Goal: Task Accomplishment & Management: Use online tool/utility

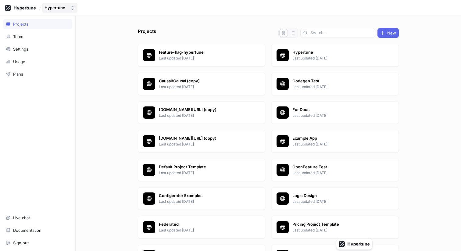
click at [68, 9] on button "Hypertune" at bounding box center [59, 8] width 35 height 10
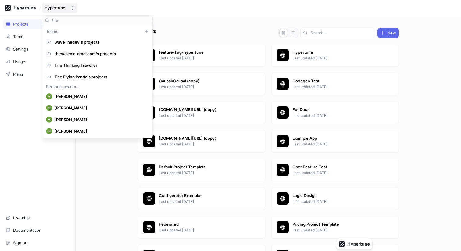
scroll to position [220, 0]
type input "the th"
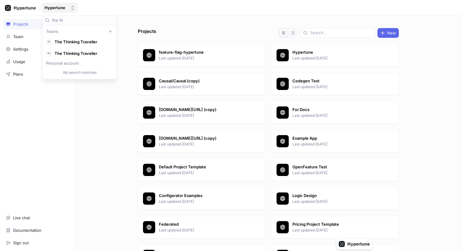
scroll to position [0, 0]
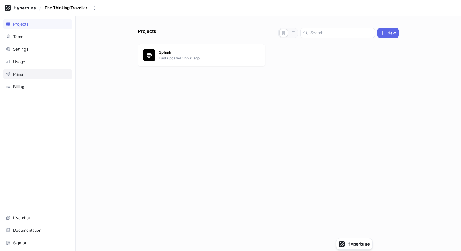
click at [27, 77] on div "Plans" at bounding box center [37, 74] width 69 height 10
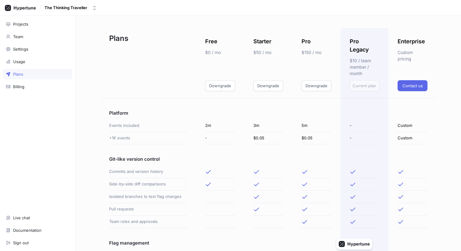
click at [48, 42] on div "Projects Team Settings Usage Plans Billing Live chat Documentation Sign out" at bounding box center [38, 133] width 76 height 235
click at [49, 39] on div "Team" at bounding box center [37, 36] width 69 height 10
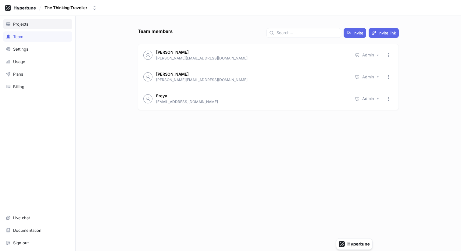
click at [41, 26] on div "Projects" at bounding box center [38, 24] width 64 height 5
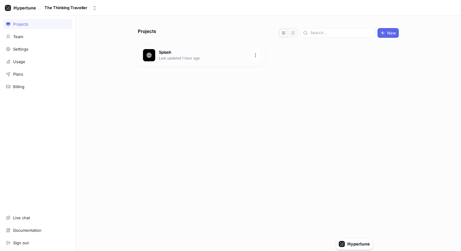
click at [203, 57] on p "Last updated 1 hour ago" at bounding box center [203, 57] width 88 height 5
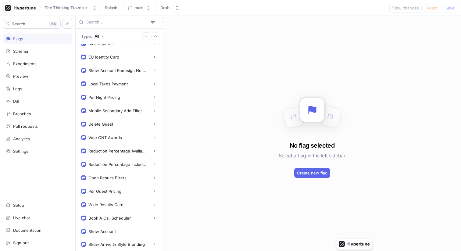
scroll to position [162, 0]
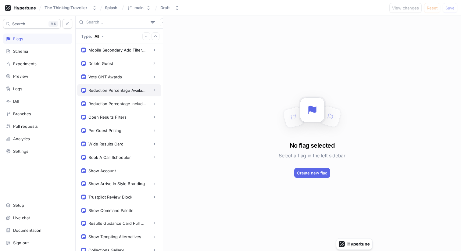
click at [120, 92] on div "Reduction Percentage Available" at bounding box center [117, 90] width 58 height 5
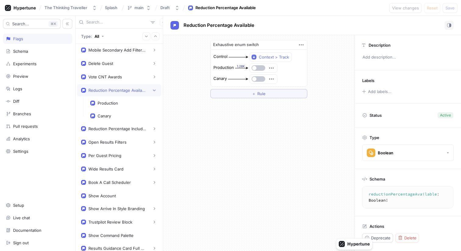
click at [120, 92] on div "Reduction Percentage Available" at bounding box center [117, 90] width 58 height 5
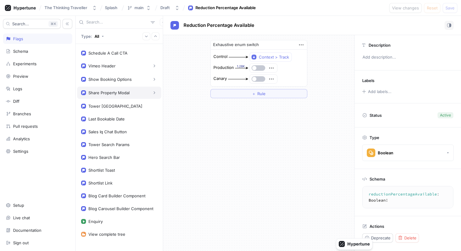
scroll to position [410, 0]
click at [120, 71] on div "Vimeo Header" at bounding box center [119, 67] width 84 height 12
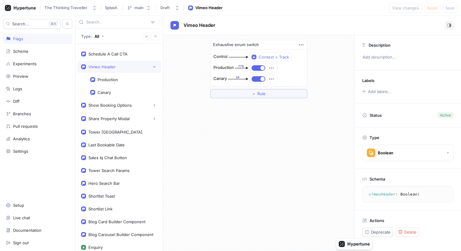
click at [120, 71] on div "Vimeo Header" at bounding box center [119, 67] width 84 height 12
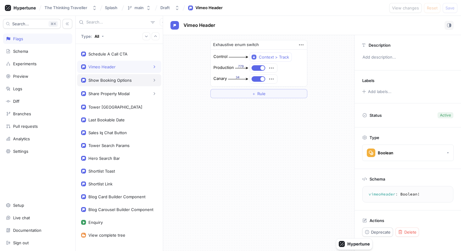
scroll to position [419, 0]
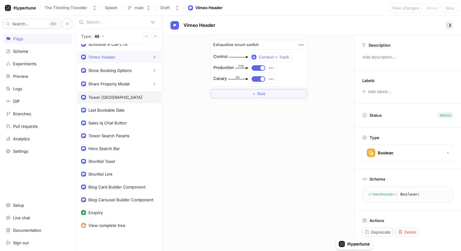
click at [120, 101] on div "Tower [GEOGRAPHIC_DATA]" at bounding box center [119, 97] width 84 height 12
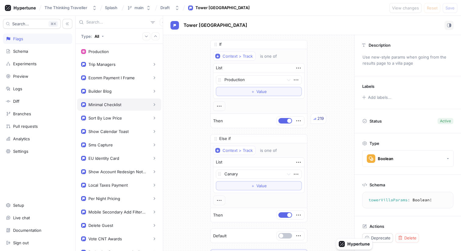
click at [120, 107] on div "Minimal Checklist" at bounding box center [119, 105] width 76 height 6
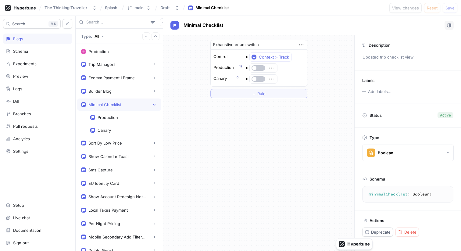
click at [120, 107] on div "Minimal Checklist" at bounding box center [119, 105] width 76 height 6
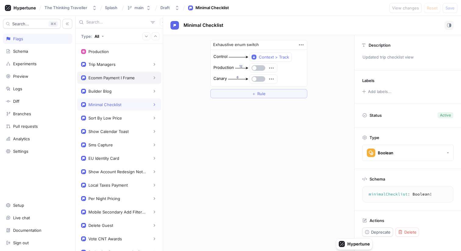
click at [127, 73] on div "Ecomm Payment I Frame" at bounding box center [119, 78] width 84 height 12
type textarea "ecommPaymentIFrame: Boolean!"
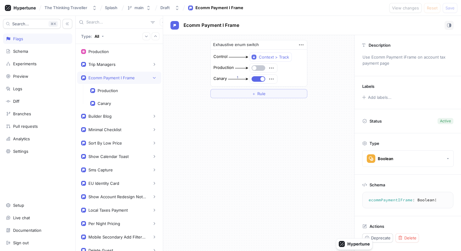
click at [127, 75] on div "Ecomm Payment I Frame" at bounding box center [119, 78] width 76 height 6
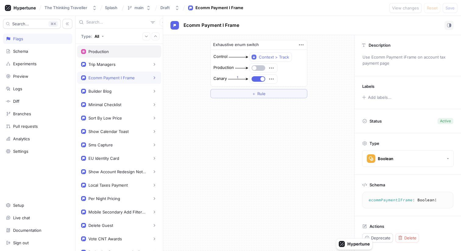
click at [117, 55] on div "Production" at bounding box center [119, 51] width 84 height 12
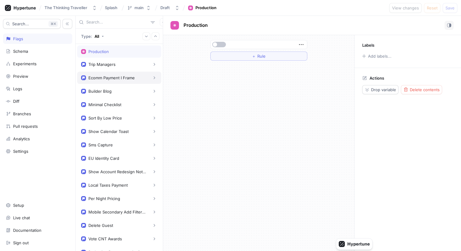
scroll to position [87, 0]
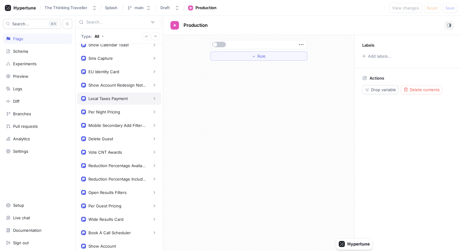
click at [119, 92] on div "Local Taxes Payment" at bounding box center [119, 98] width 84 height 12
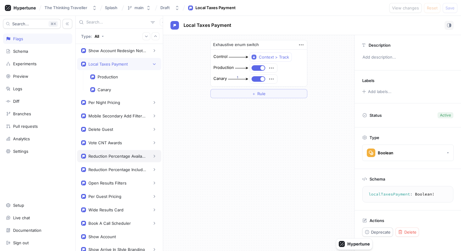
click at [119, 151] on div "Reduction Percentage Available" at bounding box center [119, 156] width 84 height 12
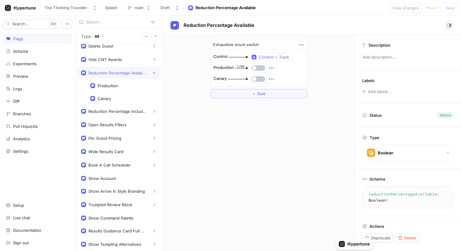
scroll to position [226, 0]
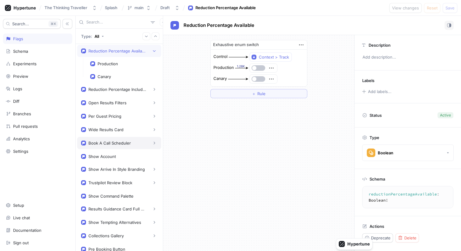
click at [119, 146] on div "Book A Call Scheduler" at bounding box center [119, 143] width 76 height 6
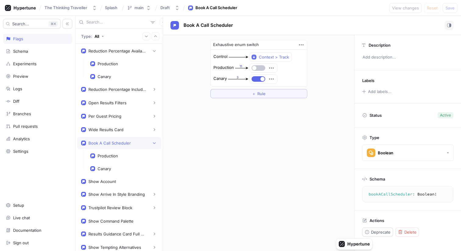
click at [119, 146] on div "Book A Call Scheduler" at bounding box center [119, 143] width 76 height 6
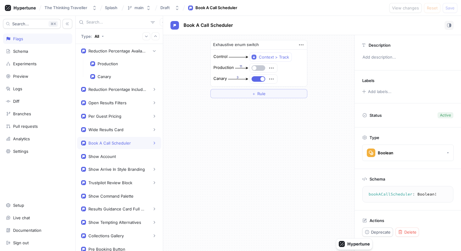
click at [119, 146] on div "Book A Call Scheduler" at bounding box center [119, 143] width 76 height 6
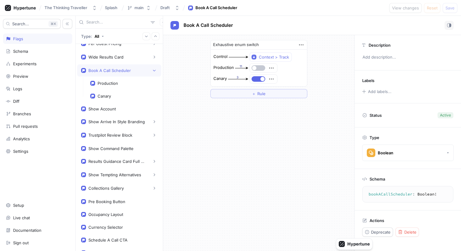
click at [119, 146] on div "Show Command Palette" at bounding box center [110, 148] width 45 height 5
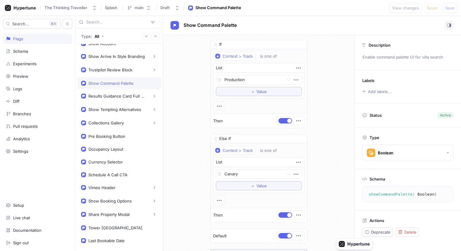
click at [119, 146] on div "Occupancy Layout" at bounding box center [119, 149] width 84 height 12
type textarea "occupancyLayout: OccupancyLayoutOptions!"
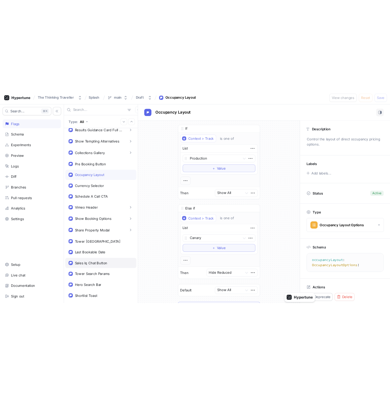
scroll to position [387, 0]
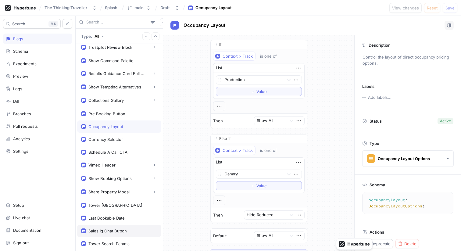
click at [120, 127] on div "Occupancy Layout" at bounding box center [105, 126] width 35 height 5
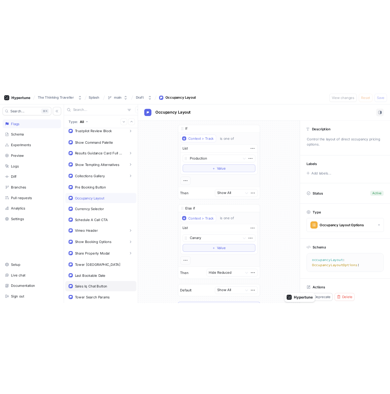
scroll to position [351, 0]
